Goal: Task Accomplishment & Management: Use online tool/utility

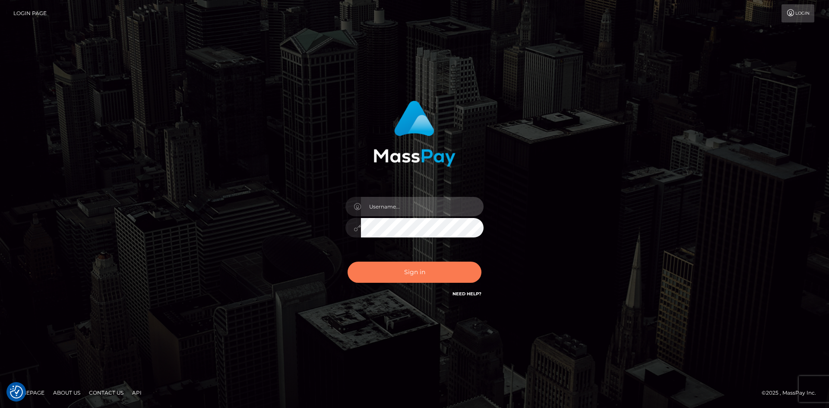
type input "tinan"
click at [424, 280] on button "Sign in" at bounding box center [415, 272] width 134 height 21
type input "tinan"
click at [422, 280] on button "Sign in" at bounding box center [415, 272] width 134 height 21
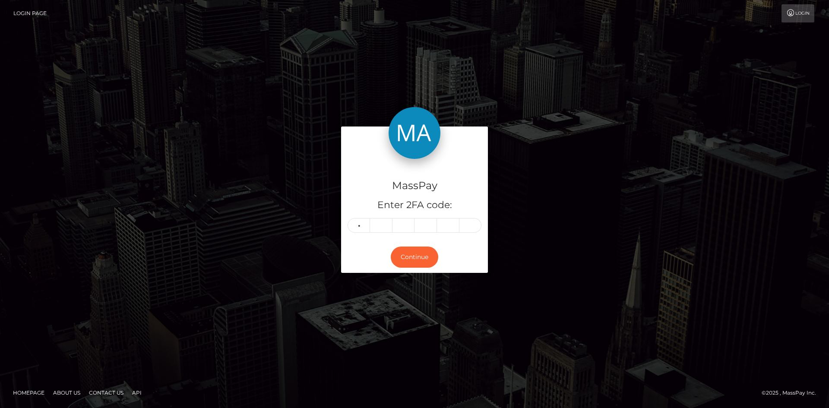
type input "1"
type input "7"
type input "0"
type input "3"
type input "4"
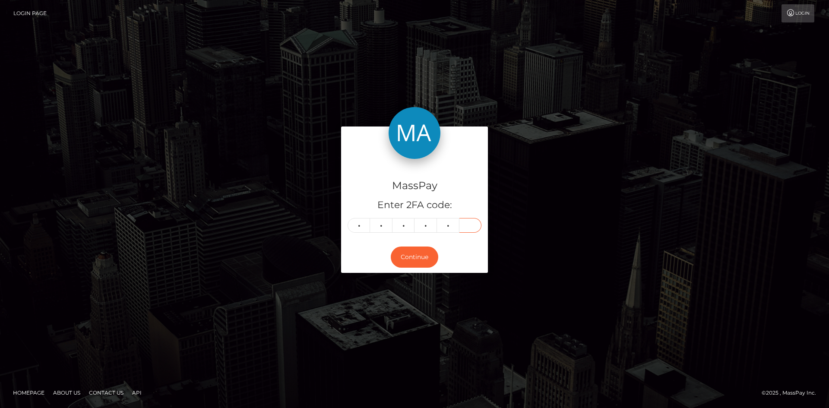
type input "4"
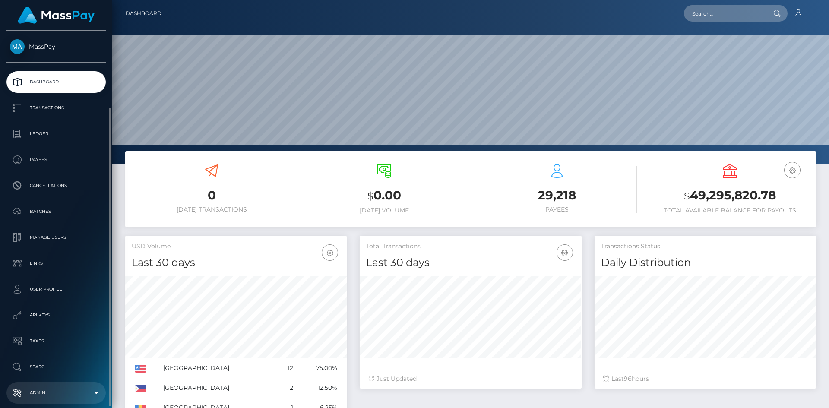
scroll to position [153, 222]
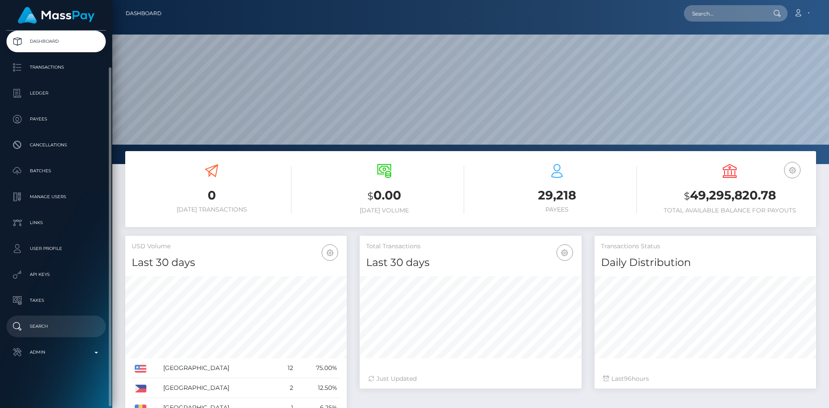
click at [49, 331] on p "Search" at bounding box center [56, 326] width 92 height 13
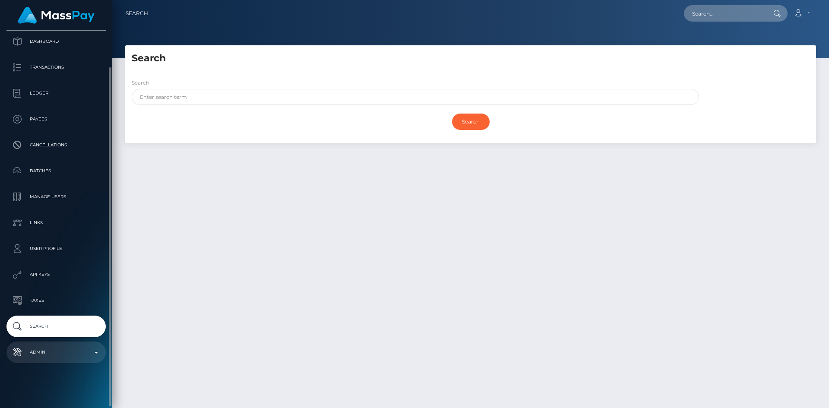
click at [50, 343] on link "Admin" at bounding box center [55, 353] width 99 height 22
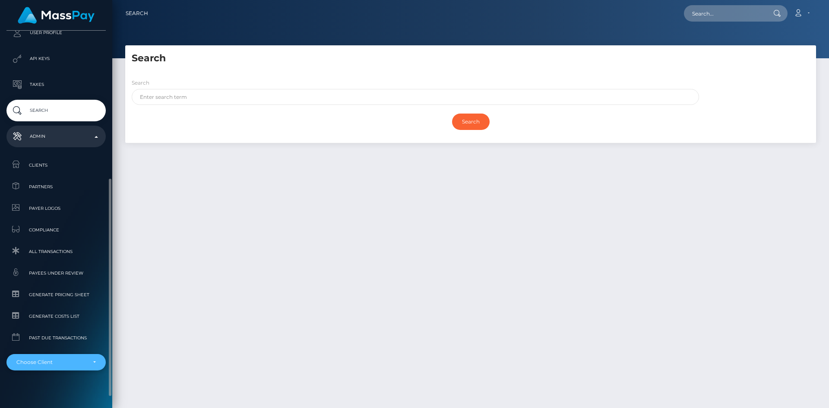
click at [42, 361] on div "Choose Client" at bounding box center [51, 362] width 70 height 7
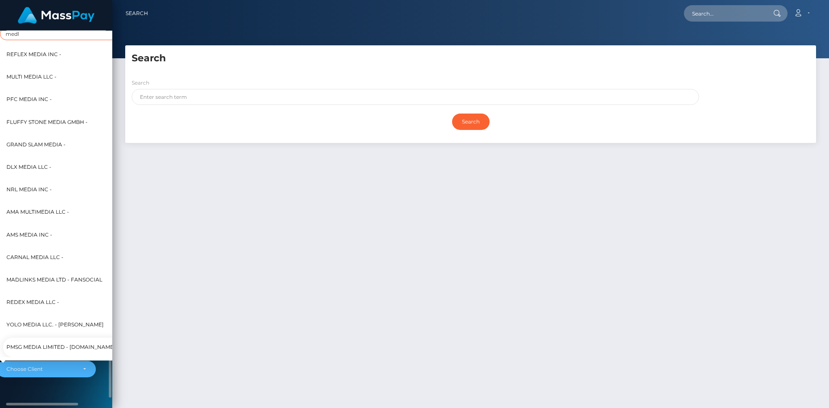
scroll to position [0, 0]
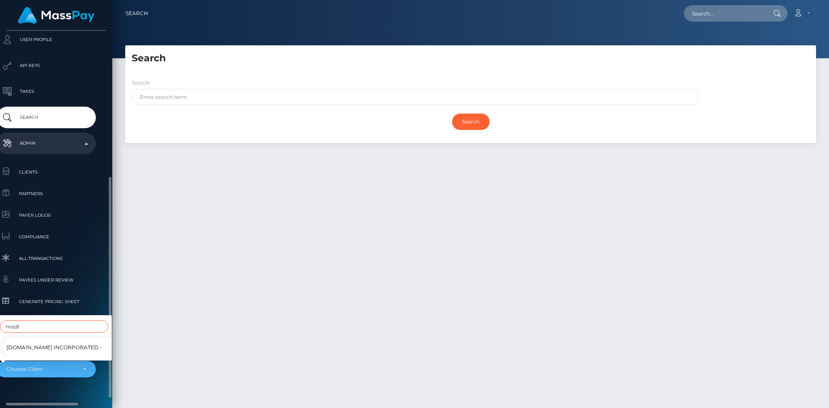
type input "medl"
click at [73, 344] on span "[DOMAIN_NAME] Incorporated -" at bounding box center [53, 347] width 95 height 11
select select "61"
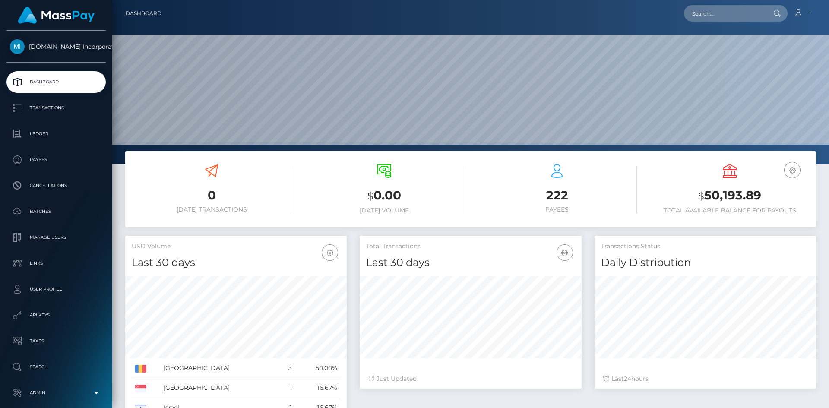
scroll to position [153, 222]
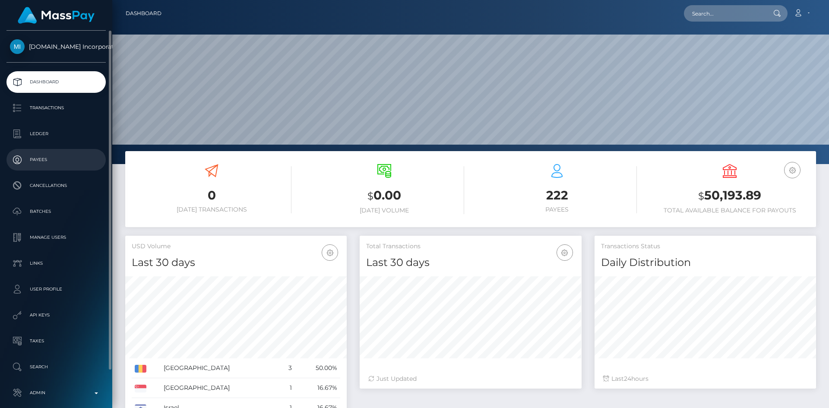
click at [56, 166] on p "Payees" at bounding box center [56, 159] width 92 height 13
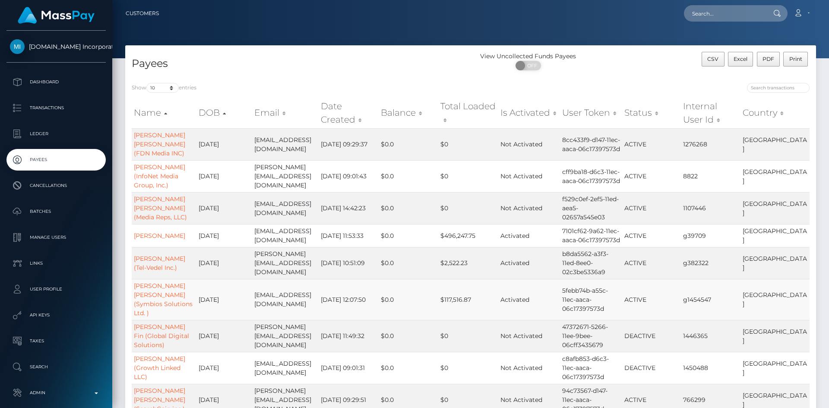
scroll to position [43, 0]
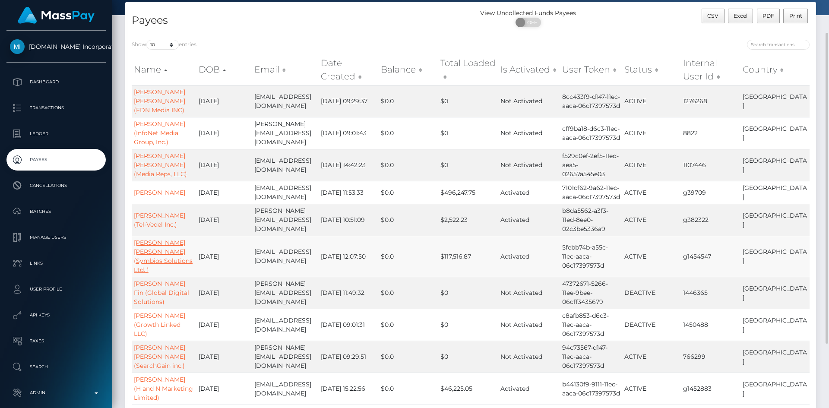
click at [156, 240] on link "[PERSON_NAME] [PERSON_NAME] (Symbios Solutions Ltd. )" at bounding box center [163, 256] width 59 height 35
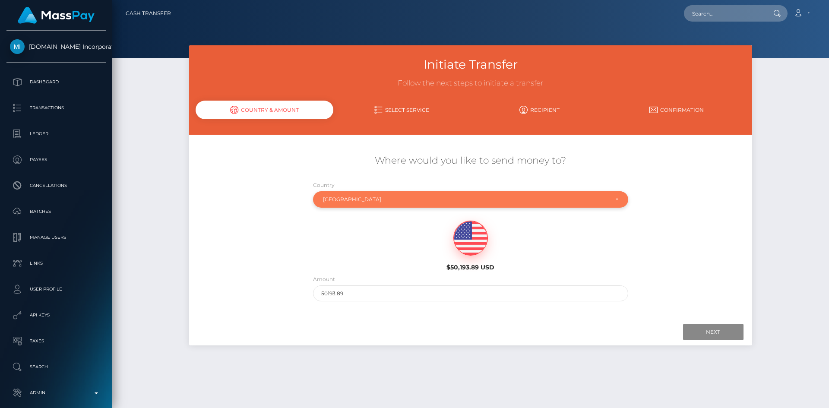
click at [394, 194] on div "[GEOGRAPHIC_DATA]" at bounding box center [470, 199] width 315 height 16
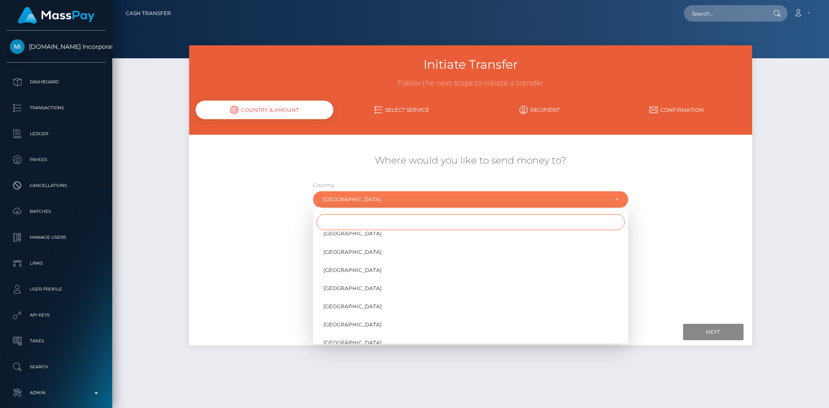
click at [388, 219] on input "Search" at bounding box center [471, 222] width 308 height 16
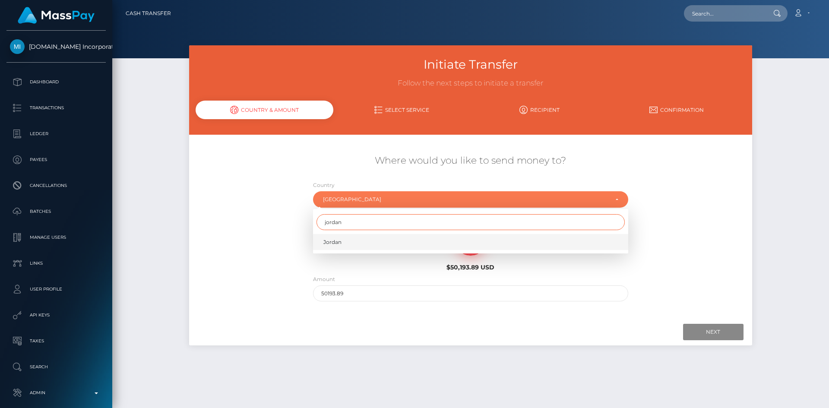
type input "jordan"
click at [378, 247] on link "Jordan" at bounding box center [470, 242] width 315 height 16
select select "JOR"
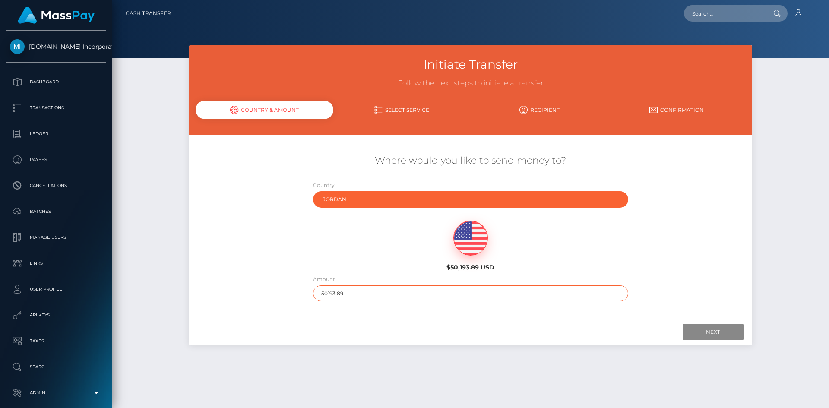
click at [355, 296] on input "50193.89" at bounding box center [470, 294] width 315 height 16
type input "5"
type input "100"
click at [527, 334] on div at bounding box center [471, 332] width 546 height 16
click at [700, 334] on input "Next" at bounding box center [713, 332] width 60 height 16
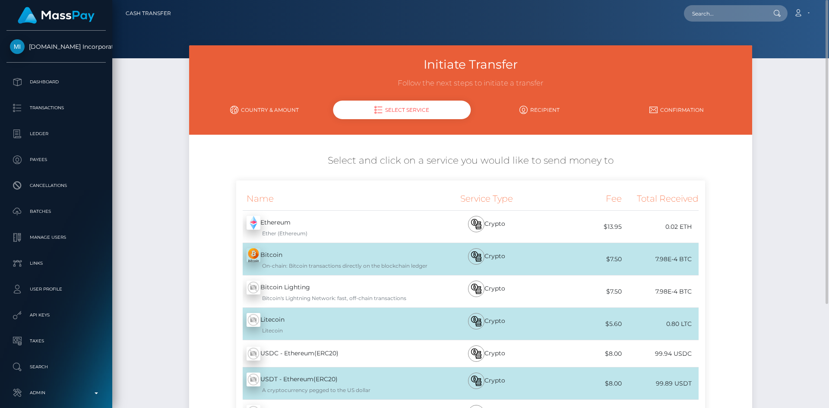
click at [257, 108] on link "Country & Amount" at bounding box center [264, 109] width 137 height 15
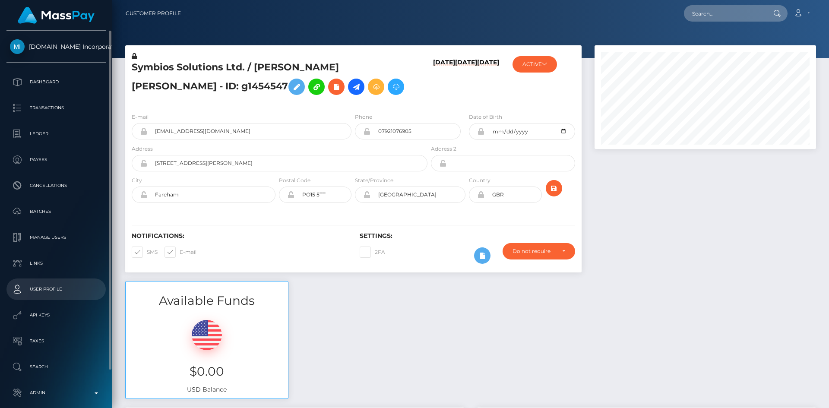
scroll to position [41, 0]
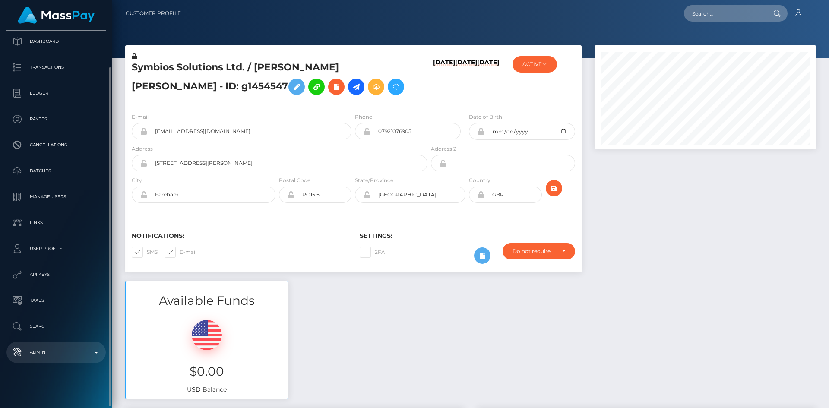
drag, startPoint x: 45, startPoint y: 353, endPoint x: 49, endPoint y: 343, distance: 11.2
click at [45, 353] on p "Admin" at bounding box center [56, 352] width 92 height 13
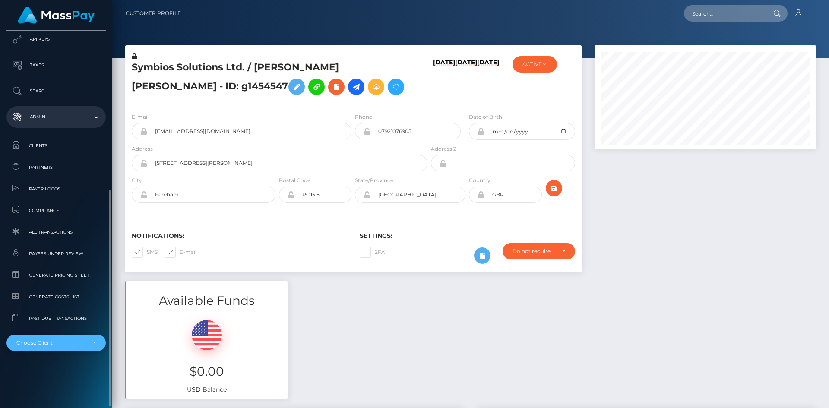
click at [36, 347] on div "Choose Client" at bounding box center [55, 343] width 99 height 16
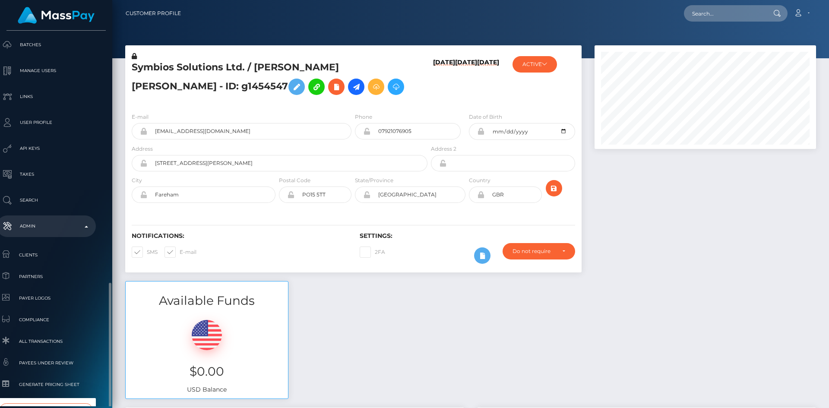
scroll to position [264, 10]
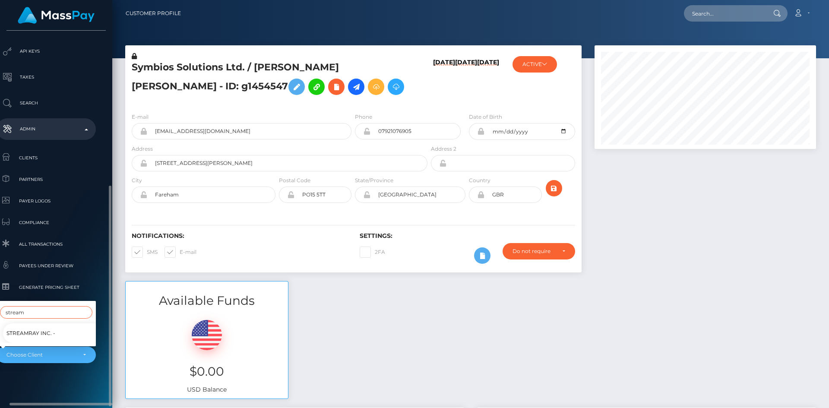
type input "stream"
click at [50, 332] on span "Streamray Inc. -" at bounding box center [30, 333] width 49 height 11
select select "46"
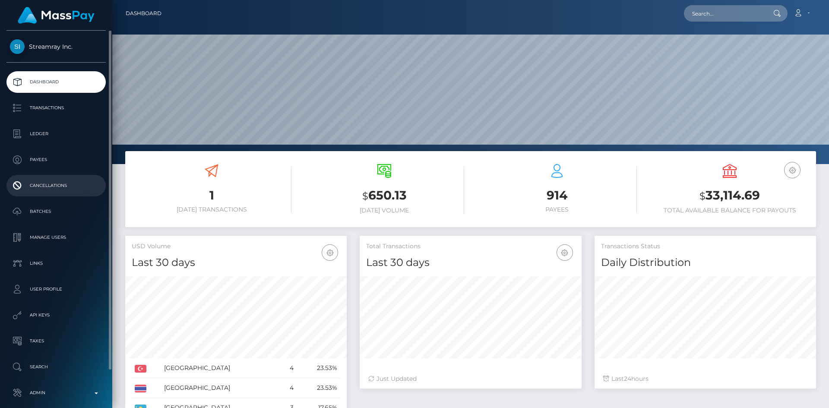
scroll to position [153, 222]
click at [63, 157] on p "Payees" at bounding box center [56, 159] width 92 height 13
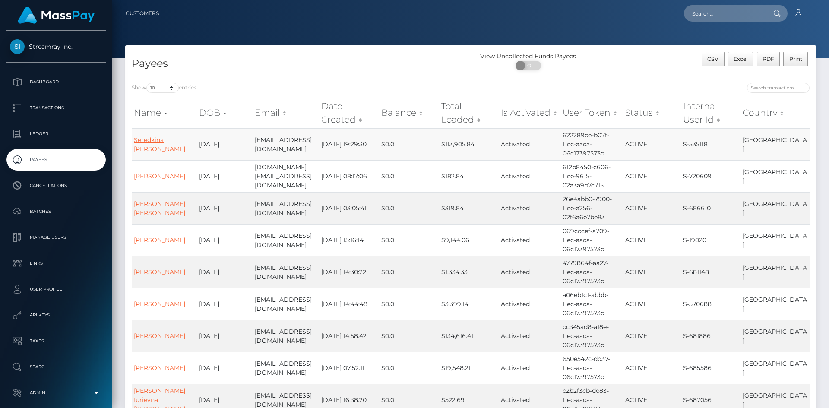
click at [158, 146] on link "Seredkina Natalia Leonidovna" at bounding box center [159, 144] width 51 height 17
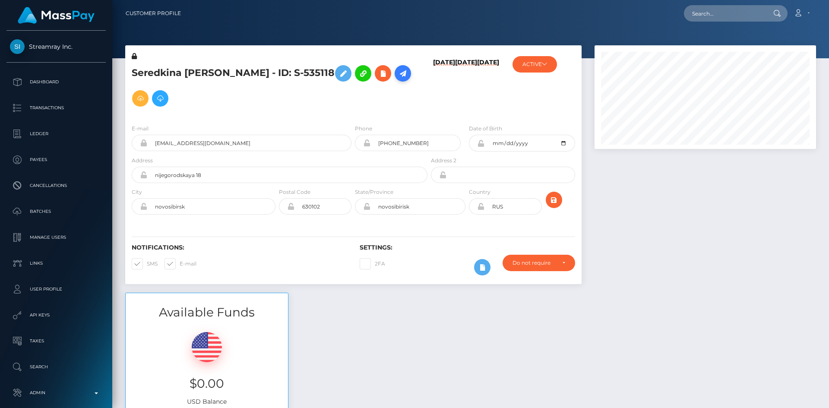
scroll to position [104, 222]
click at [398, 79] on icon at bounding box center [403, 73] width 10 height 11
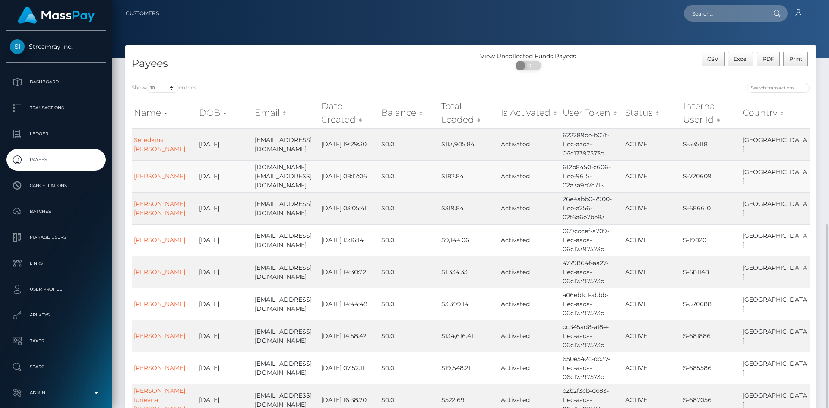
scroll to position [127, 0]
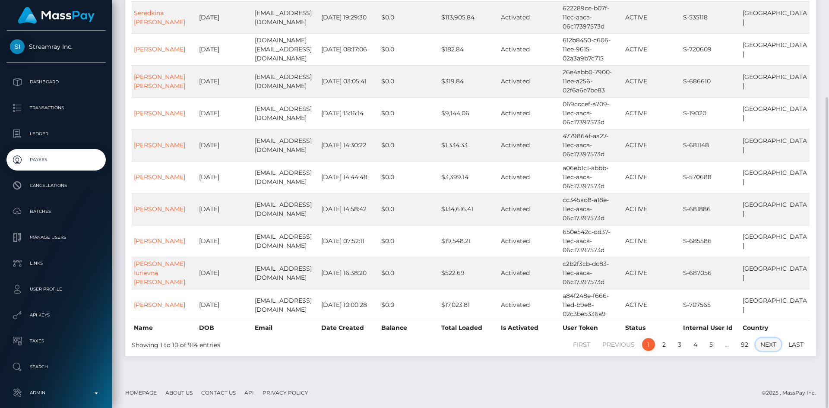
click at [765, 346] on link "Next" at bounding box center [768, 344] width 25 height 13
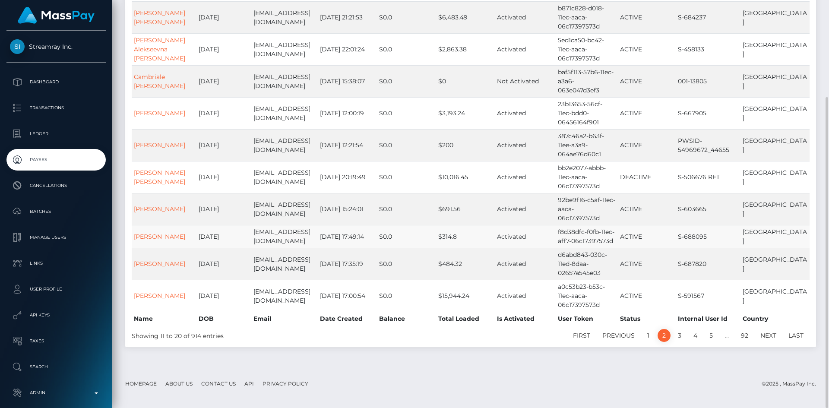
scroll to position [0, 0]
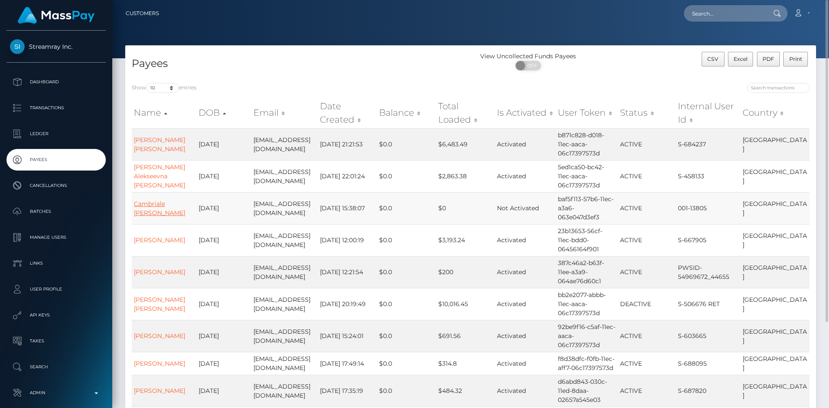
click at [137, 207] on link "Cambriale Sue Jewell" at bounding box center [159, 208] width 51 height 17
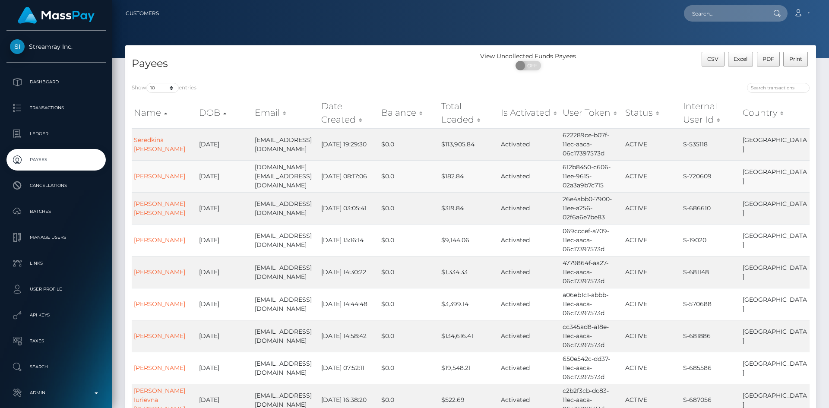
scroll to position [127, 0]
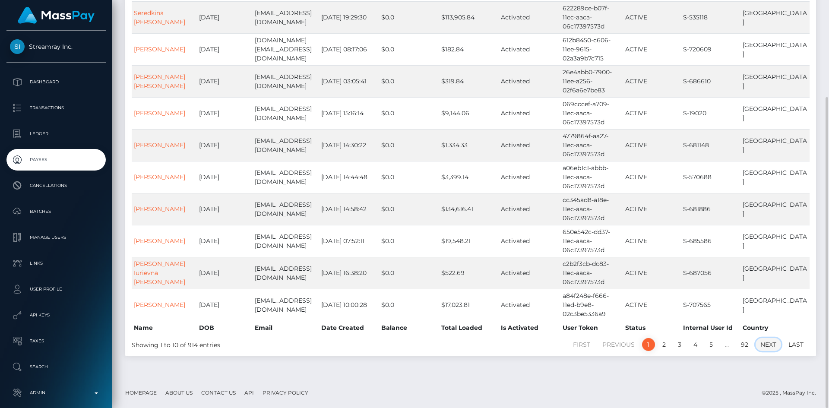
click at [771, 349] on link "Next" at bounding box center [768, 344] width 25 height 13
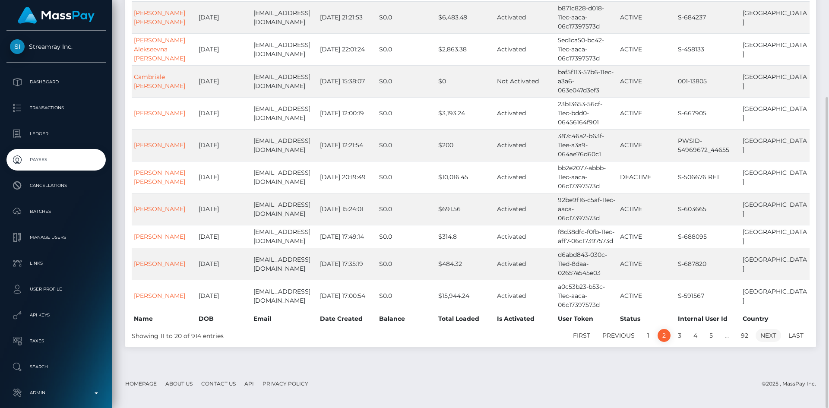
click at [772, 329] on link "Next" at bounding box center [768, 335] width 25 height 13
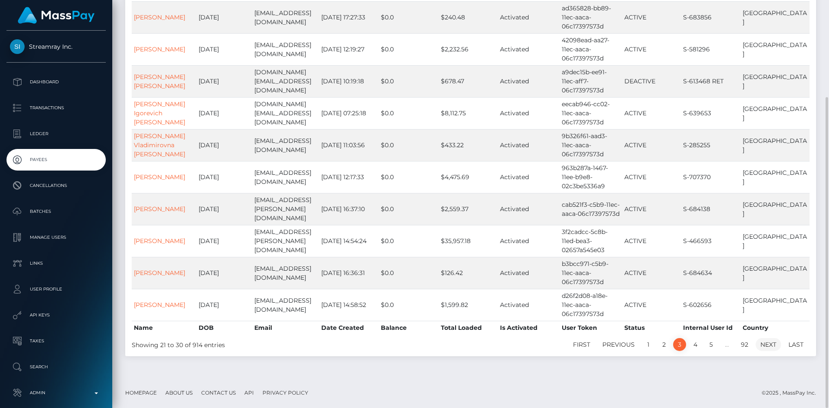
click at [773, 344] on link "Next" at bounding box center [768, 344] width 25 height 13
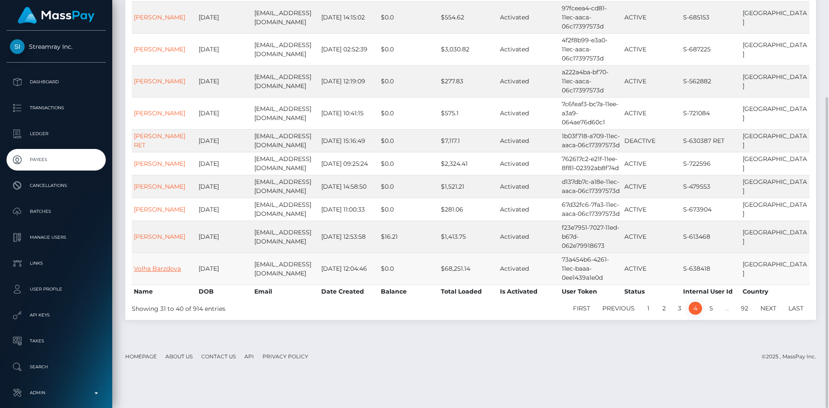
click at [167, 273] on link "Volha Barzdova" at bounding box center [157, 269] width 47 height 8
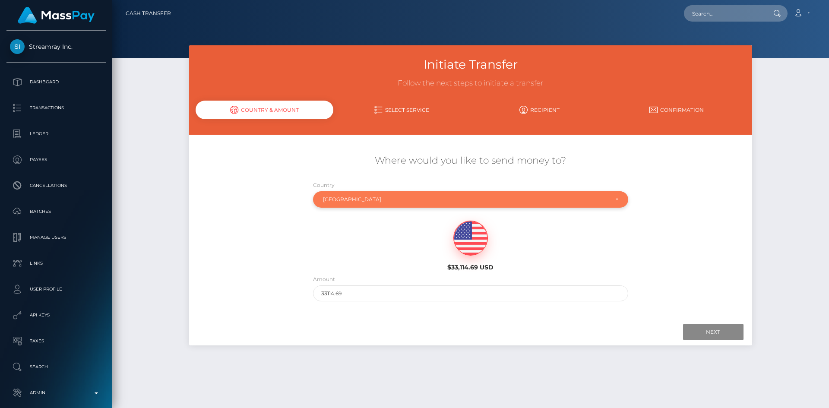
click at [392, 201] on div "[GEOGRAPHIC_DATA]" at bounding box center [466, 199] width 286 height 7
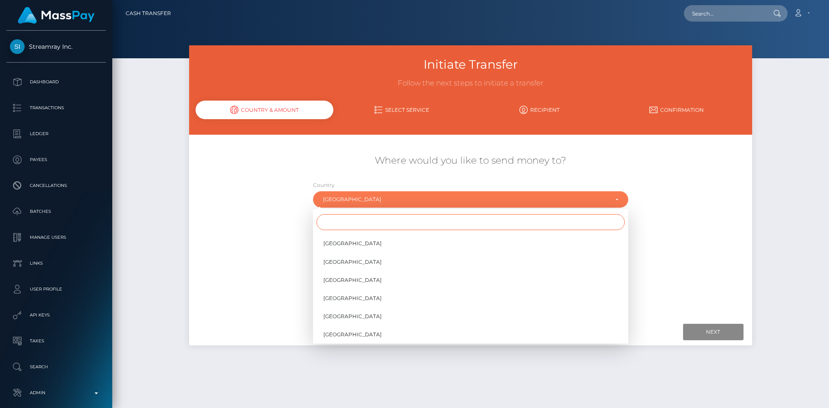
click at [391, 222] on input "Search" at bounding box center [471, 222] width 308 height 16
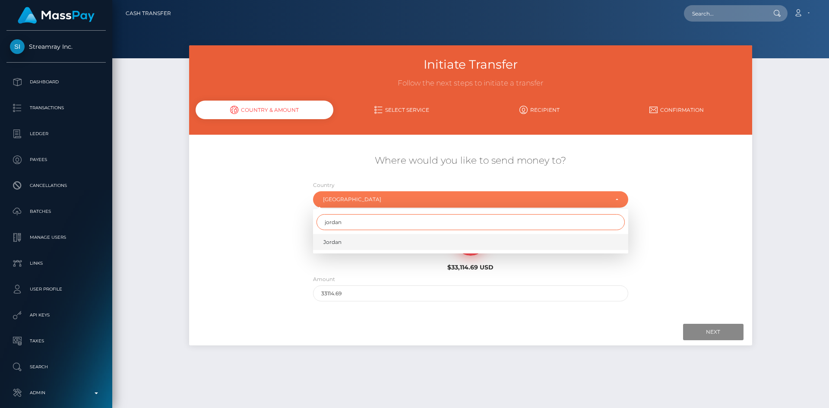
type input "jordan"
click at [413, 240] on link "Jordan" at bounding box center [470, 242] width 315 height 16
select select "JOR"
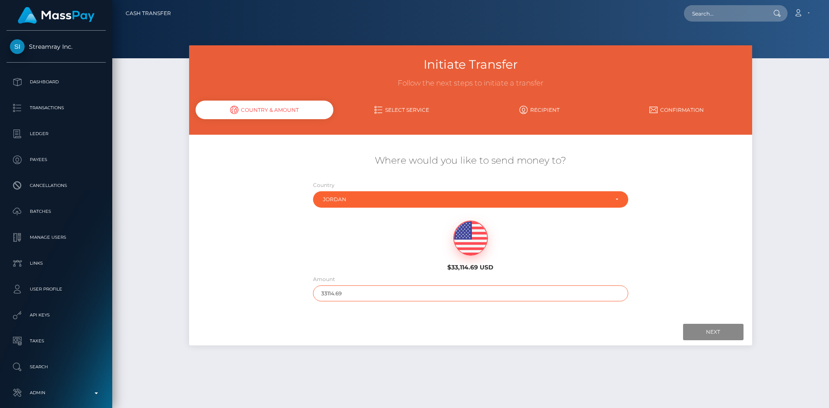
drag, startPoint x: 357, startPoint y: 292, endPoint x: 302, endPoint y: 285, distance: 55.7
click at [302, 285] on div "Where would you like to send money to? Country Abkhazia [GEOGRAPHIC_DATA] [GEOG…" at bounding box center [470, 228] width 563 height 156
type input "100"
click at [708, 330] on input "Next" at bounding box center [713, 332] width 60 height 16
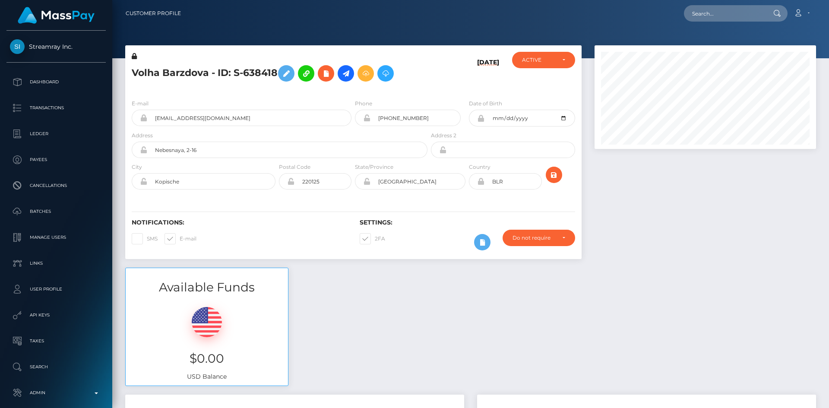
scroll to position [104, 222]
